Goal: Navigation & Orientation: Find specific page/section

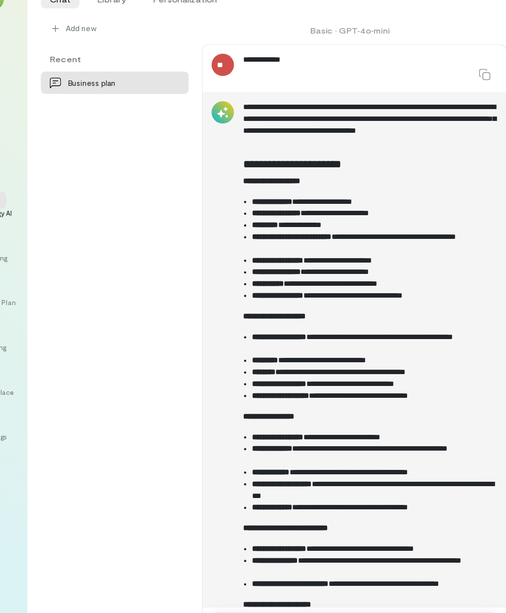
scroll to position [42, 0]
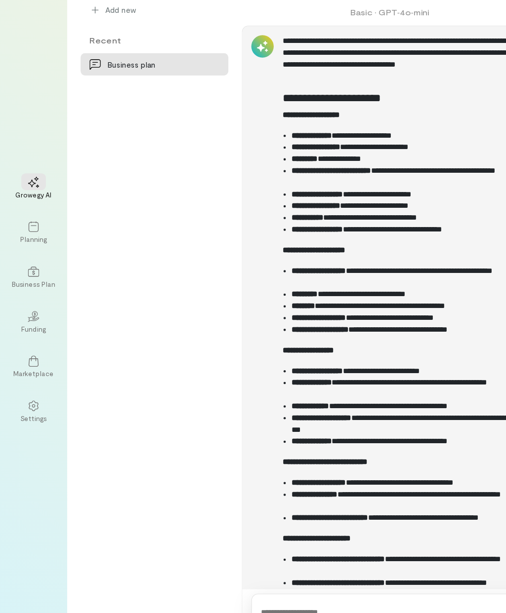
click at [34, 244] on div "Planning" at bounding box center [30, 248] width 24 height 8
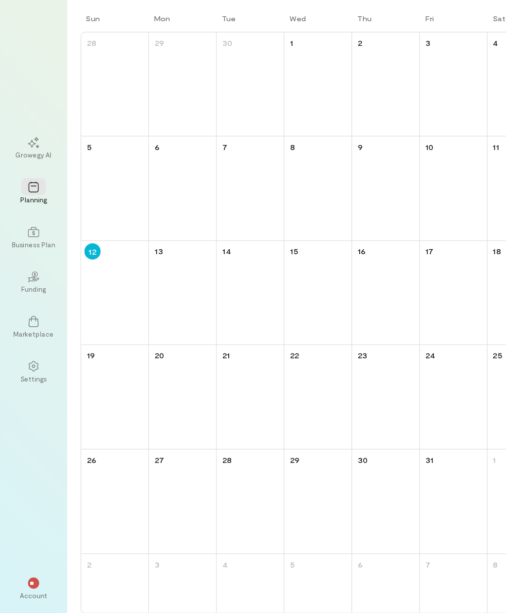
click at [32, 204] on div "Growegy AI" at bounding box center [30, 208] width 32 height 8
click at [36, 323] on div "Funding" at bounding box center [30, 327] width 22 height 8
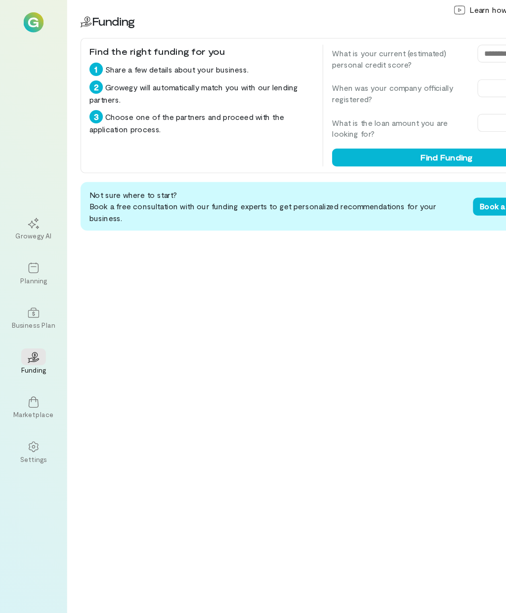
click at [38, 17] on img at bounding box center [30, 20] width 18 height 18
click at [29, 21] on img at bounding box center [30, 20] width 18 height 18
click at [32, 212] on div "Growegy AI" at bounding box center [30, 208] width 32 height 8
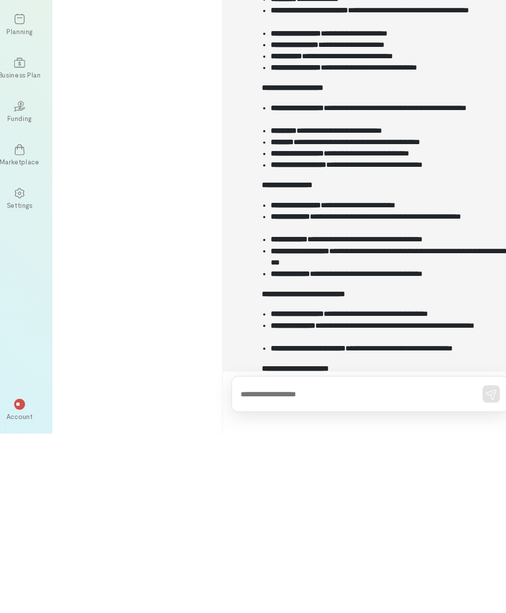
scroll to position [40, 0]
